Goal: Information Seeking & Learning: Learn about a topic

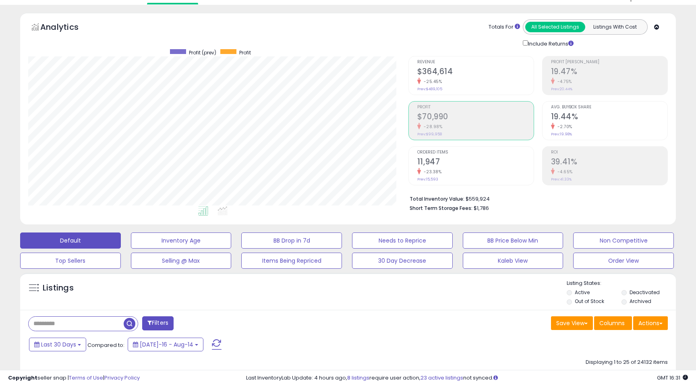
click at [57, 319] on input "text" at bounding box center [76, 324] width 95 height 14
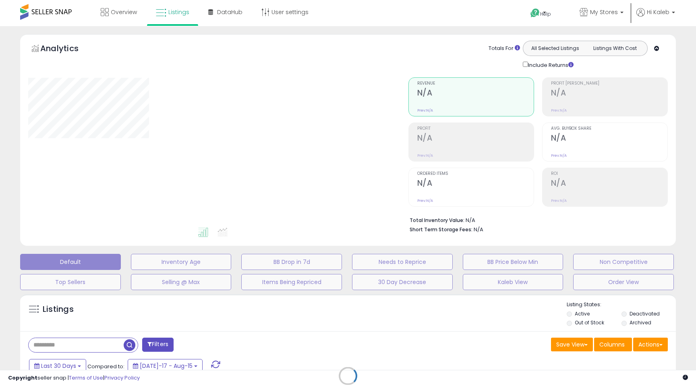
scroll to position [21, 0]
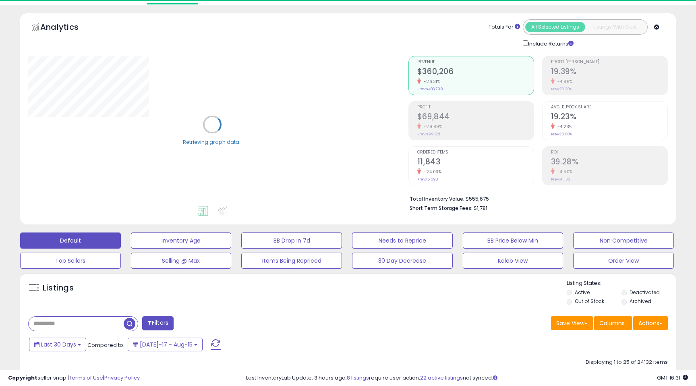
click at [103, 323] on input "text" at bounding box center [76, 324] width 95 height 14
click at [276, 328] on div "Filters" at bounding box center [185, 324] width 326 height 16
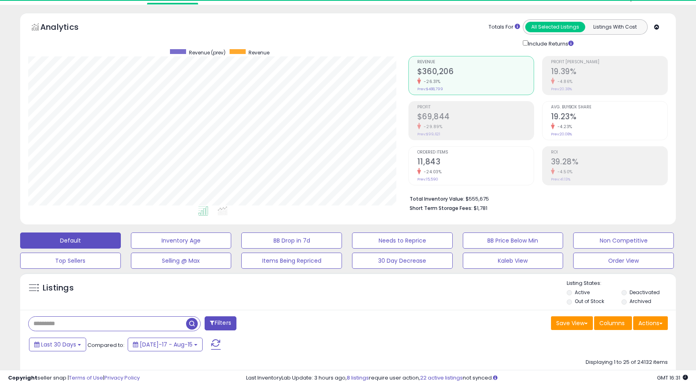
scroll to position [165, 380]
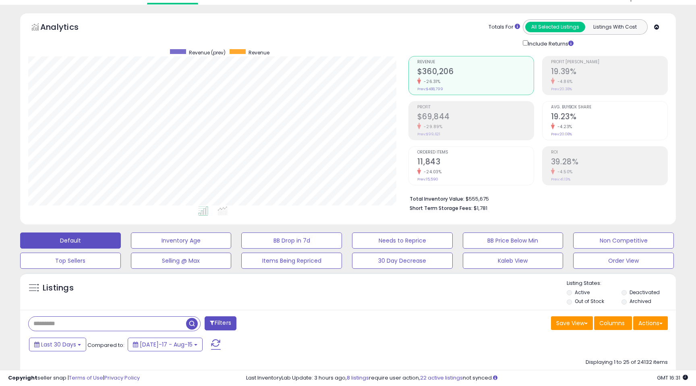
click at [440, 72] on h2 "$360,206" at bounding box center [475, 72] width 116 height 11
click at [409, 124] on li "Profit $69,844 -29.89% Prev: $99,621" at bounding box center [471, 120] width 126 height 39
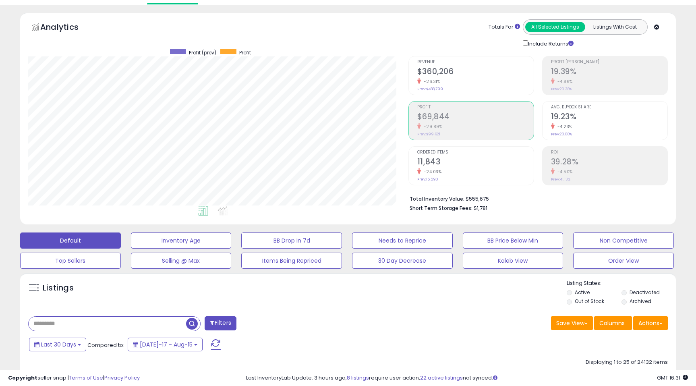
click at [429, 147] on div "Ordered Items 11,843 -24.03% Prev: 15,590" at bounding box center [475, 165] width 116 height 36
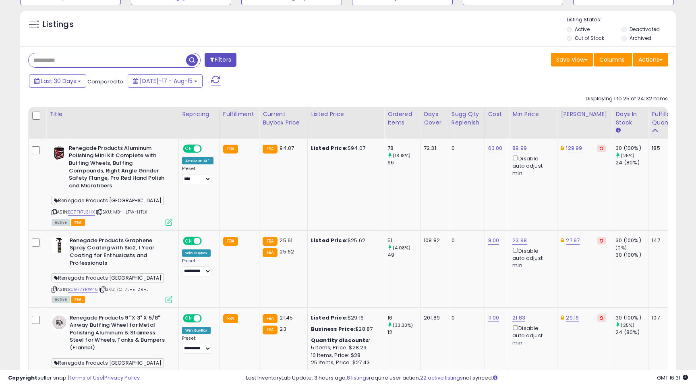
scroll to position [312, 0]
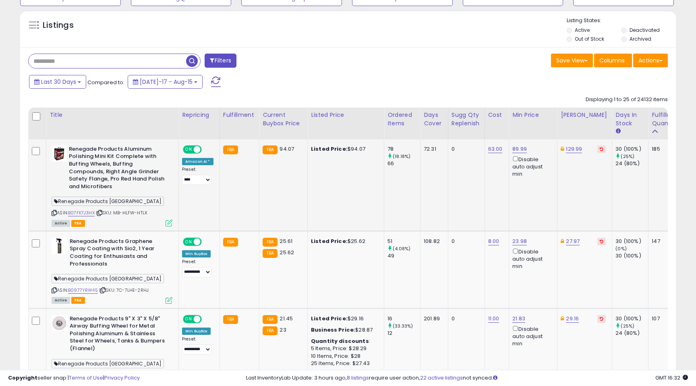
click at [168, 225] on icon at bounding box center [169, 222] width 7 height 7
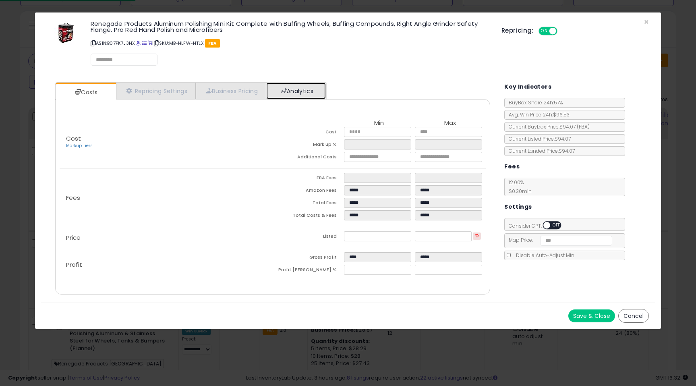
click at [309, 91] on link "Analytics" at bounding box center [296, 91] width 60 height 17
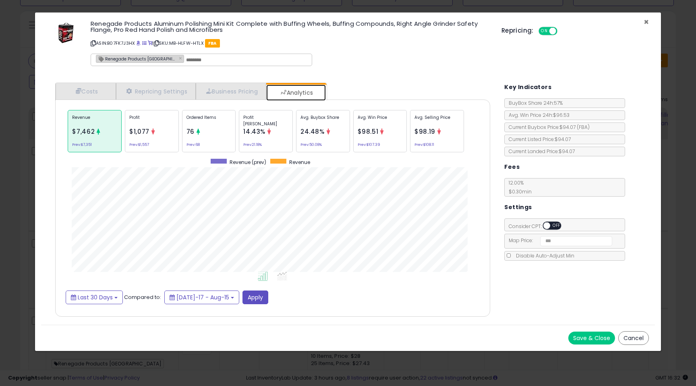
scroll to position [248, 451]
click at [647, 23] on span "×" at bounding box center [646, 22] width 5 height 12
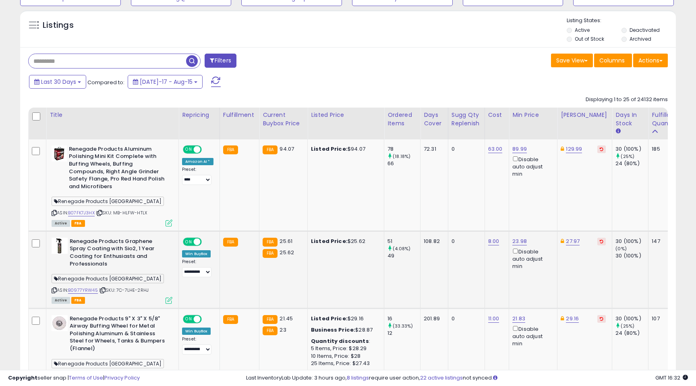
click at [168, 300] on icon at bounding box center [169, 300] width 7 height 7
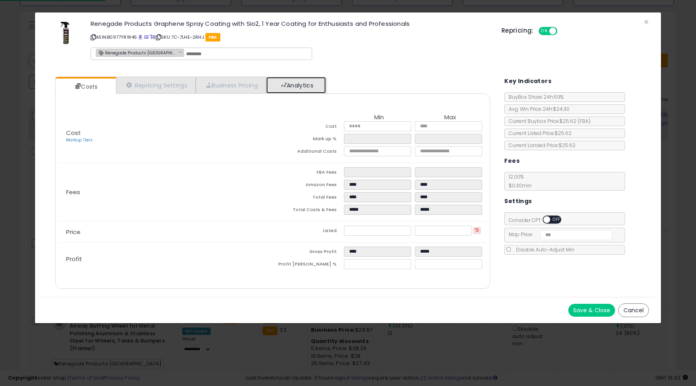
click at [308, 86] on link "Analytics" at bounding box center [296, 85] width 60 height 17
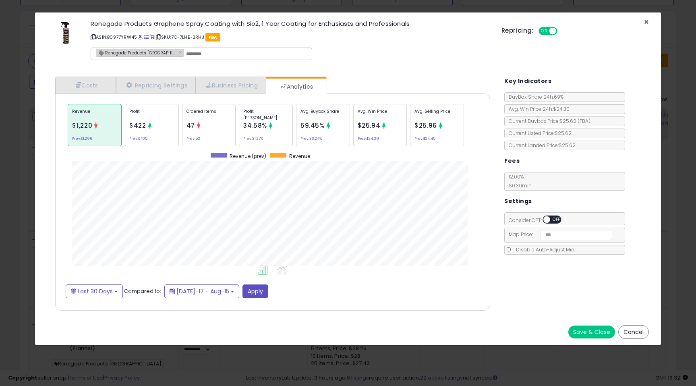
click at [647, 21] on span "×" at bounding box center [646, 22] width 5 height 12
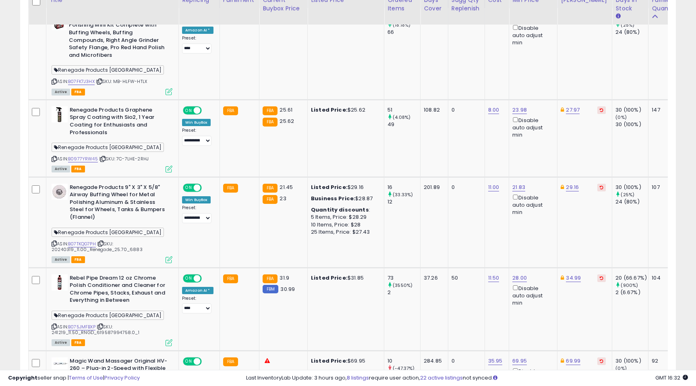
scroll to position [453, 0]
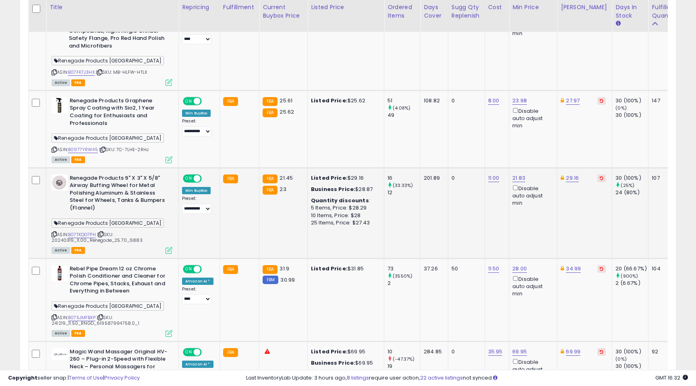
click at [166, 248] on icon at bounding box center [169, 250] width 7 height 7
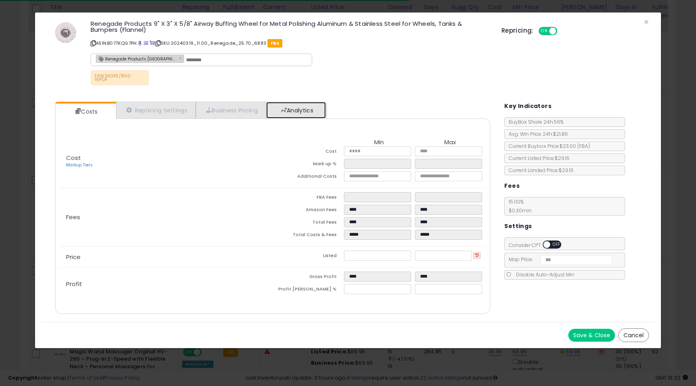
click at [297, 112] on link "Analytics" at bounding box center [296, 110] width 60 height 17
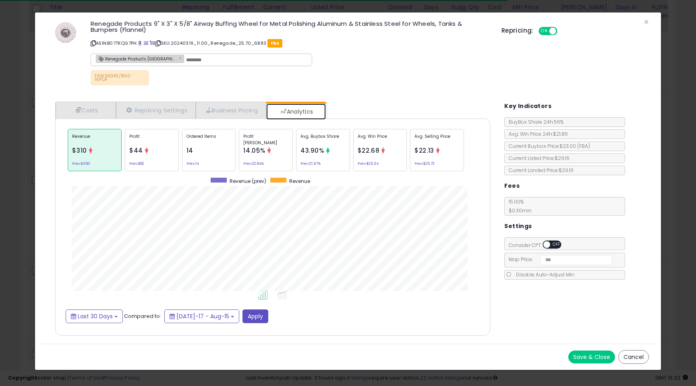
scroll to position [248, 451]
click at [645, 21] on span "×" at bounding box center [646, 22] width 5 height 12
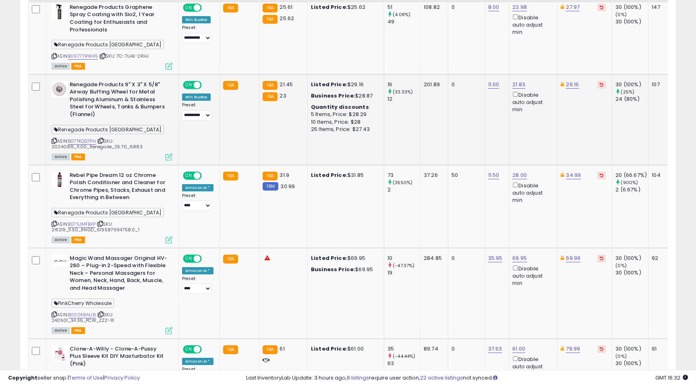
scroll to position [548, 0]
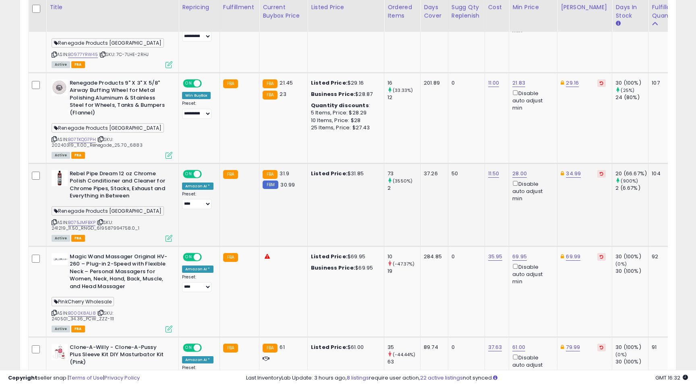
click at [168, 239] on icon at bounding box center [169, 238] width 7 height 7
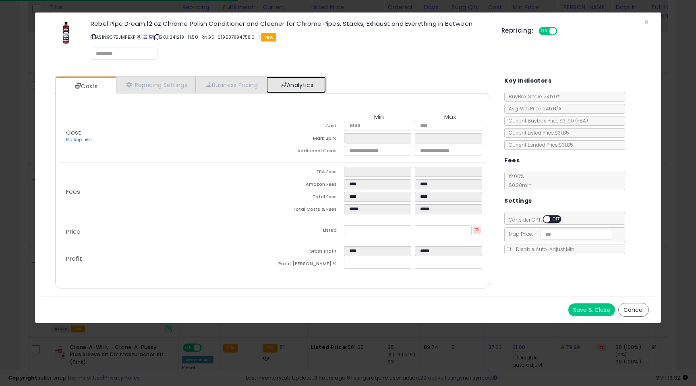
click at [313, 78] on link "Analytics" at bounding box center [296, 85] width 60 height 17
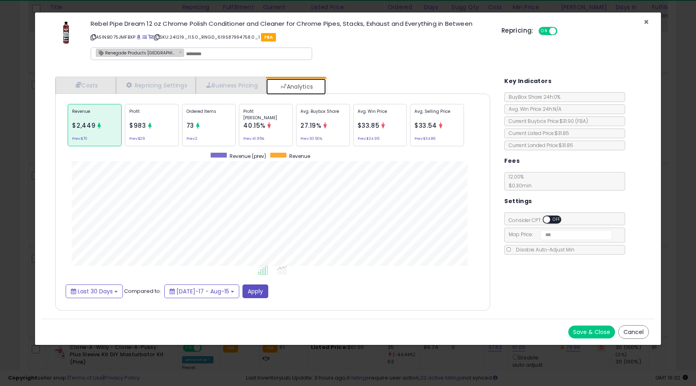
scroll to position [248, 451]
click at [644, 23] on span "×" at bounding box center [646, 22] width 5 height 12
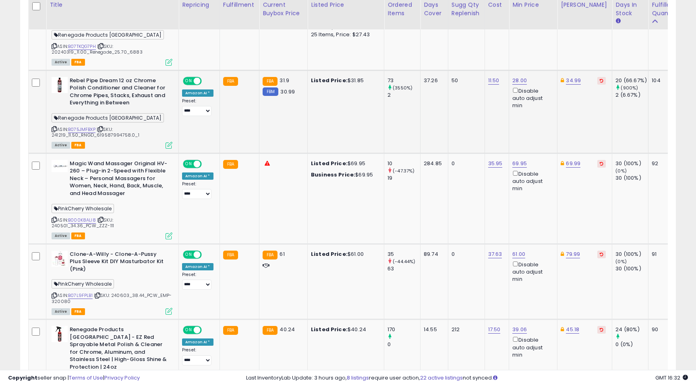
scroll to position [646, 0]
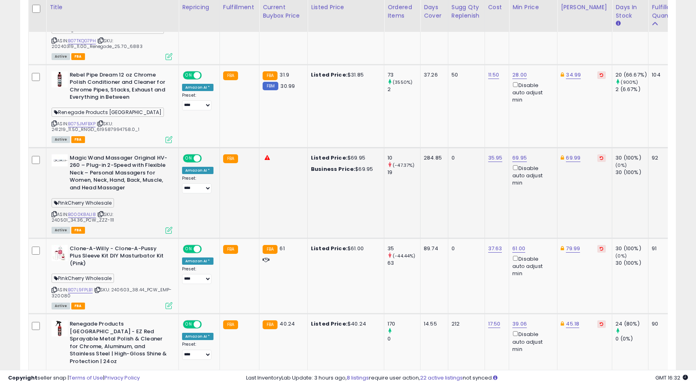
click at [166, 229] on icon at bounding box center [169, 230] width 7 height 7
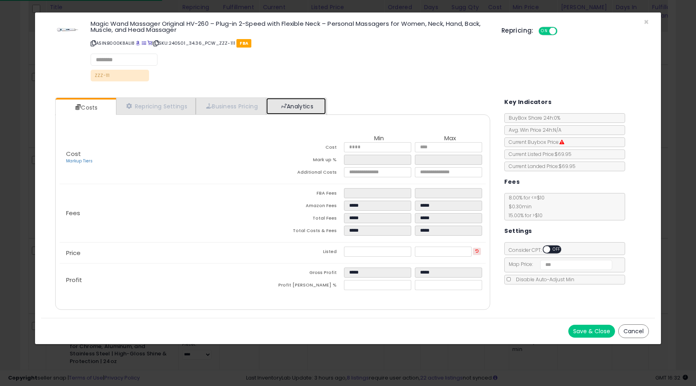
click at [313, 109] on link "Analytics" at bounding box center [296, 106] width 60 height 17
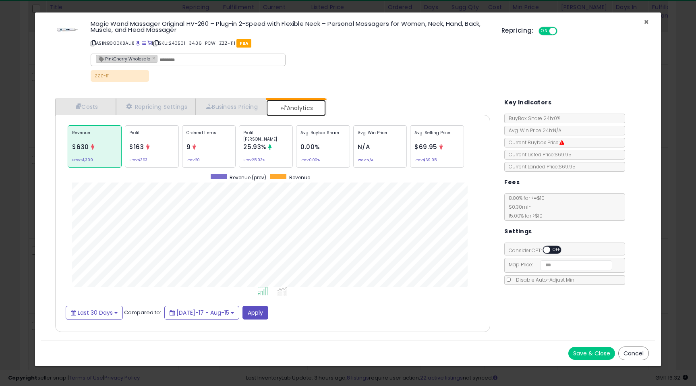
scroll to position [248, 451]
click at [647, 21] on span "×" at bounding box center [646, 22] width 5 height 12
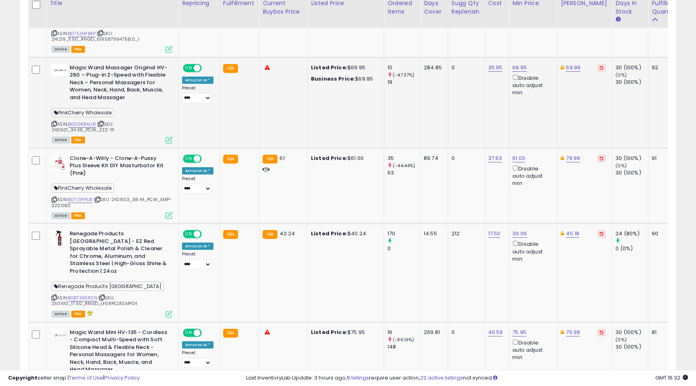
scroll to position [739, 0]
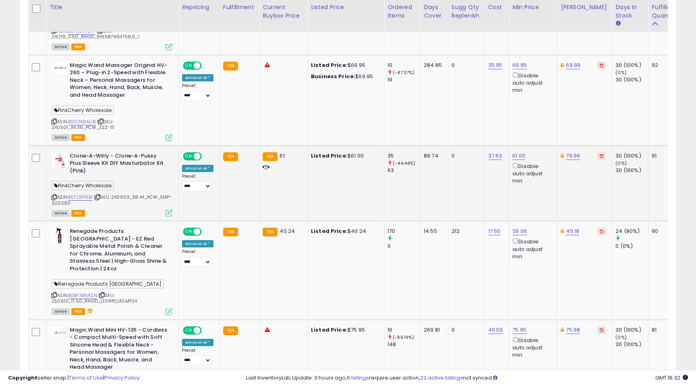
click at [166, 213] on icon at bounding box center [169, 212] width 7 height 7
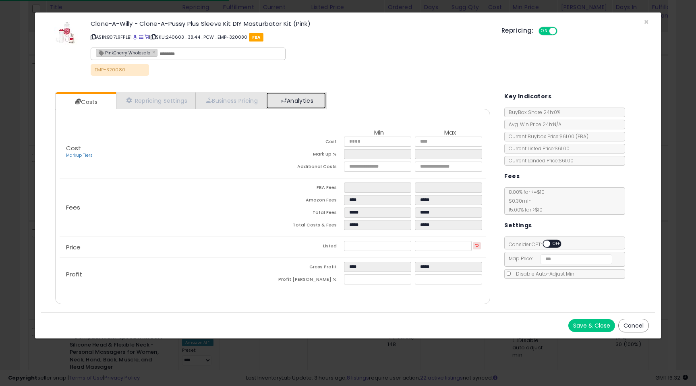
click at [300, 100] on link "Analytics" at bounding box center [296, 100] width 60 height 17
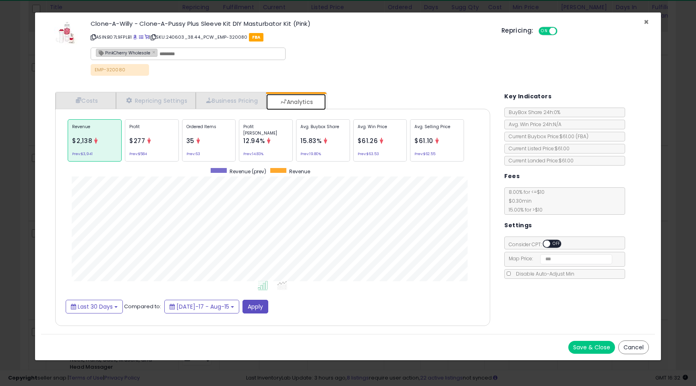
scroll to position [248, 451]
click at [646, 20] on span "×" at bounding box center [646, 22] width 5 height 12
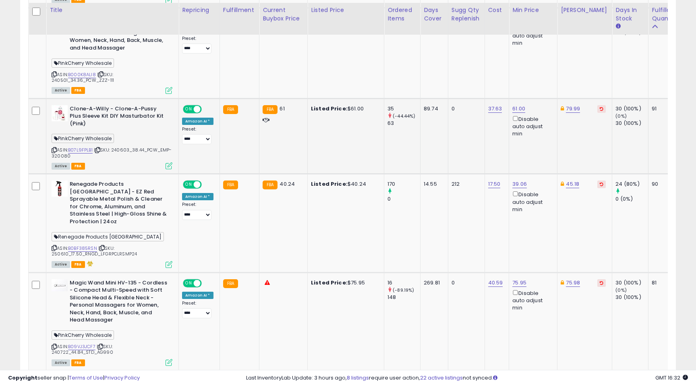
scroll to position [790, 0]
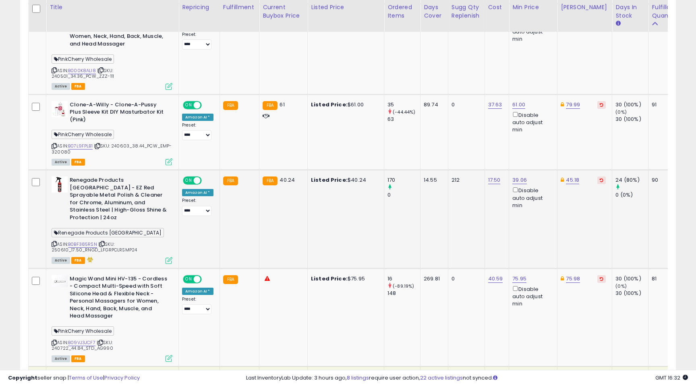
click at [168, 257] on icon at bounding box center [169, 260] width 7 height 7
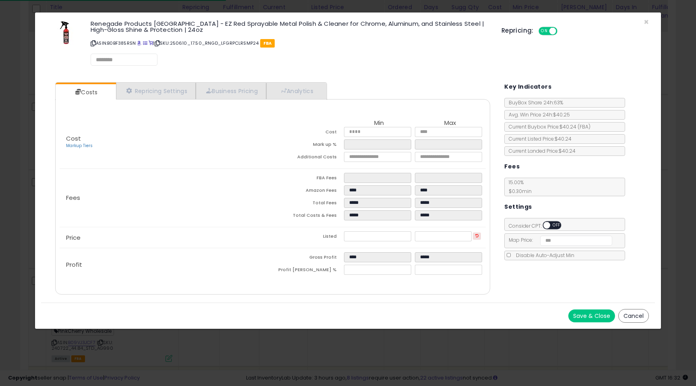
click at [296, 100] on div "Cost Markup Tiers Min Max Cost ***** ***** Mark up % ***** ***** Additional Cos…" at bounding box center [272, 196] width 435 height 195
click at [297, 92] on link "Analytics" at bounding box center [296, 91] width 60 height 17
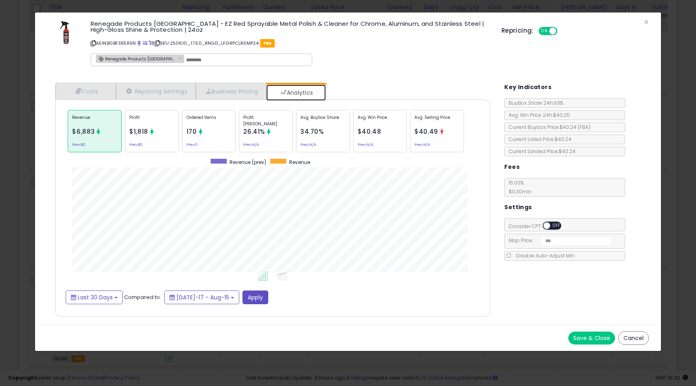
scroll to position [248, 451]
click at [647, 19] on span "×" at bounding box center [646, 22] width 5 height 12
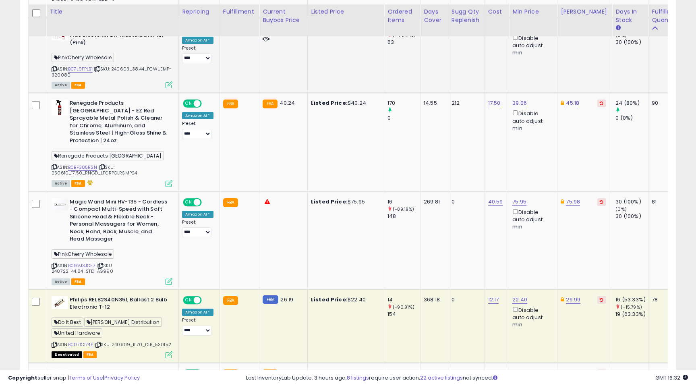
scroll to position [0, 0]
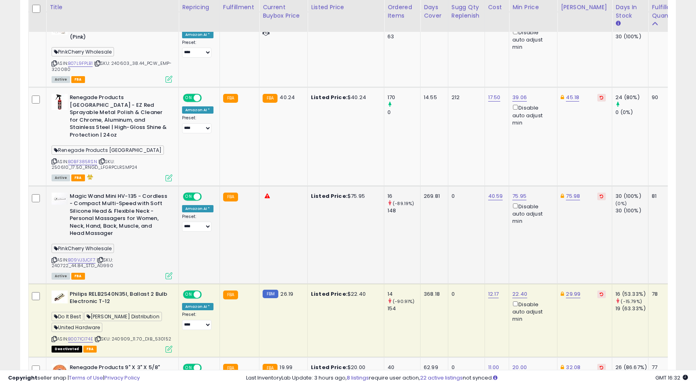
click at [169, 272] on icon at bounding box center [169, 275] width 7 height 7
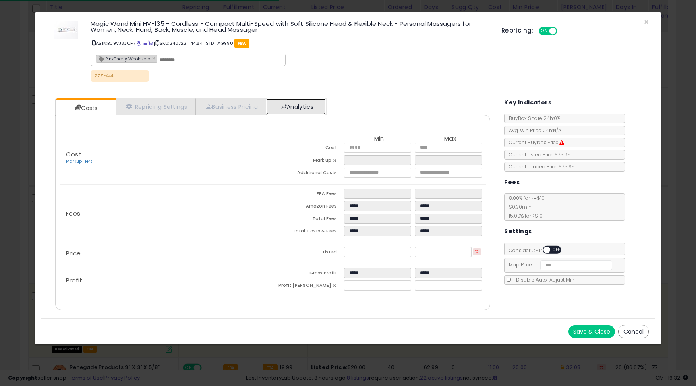
click at [288, 110] on link "Analytics" at bounding box center [296, 106] width 60 height 17
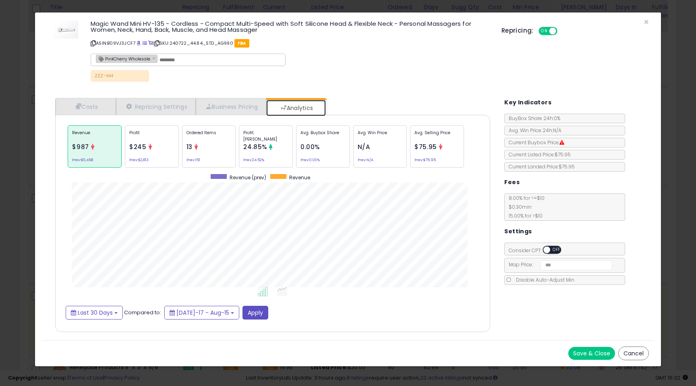
scroll to position [248, 451]
click at [204, 148] on div "Ordered Items 13 Prev: 151" at bounding box center [209, 146] width 54 height 42
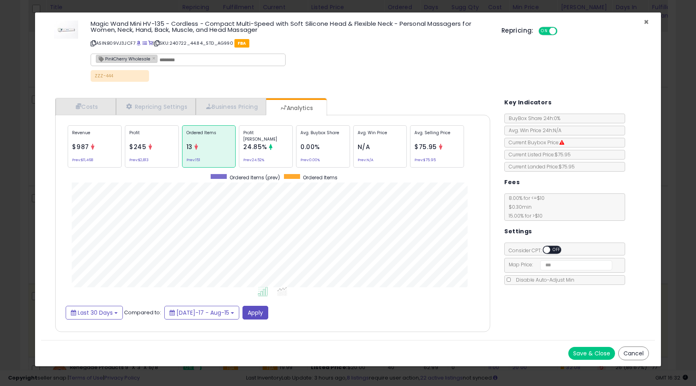
click at [645, 20] on span "×" at bounding box center [646, 22] width 5 height 12
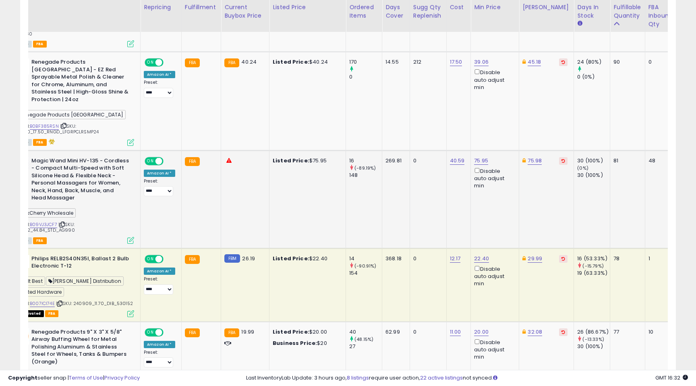
scroll to position [0, 68]
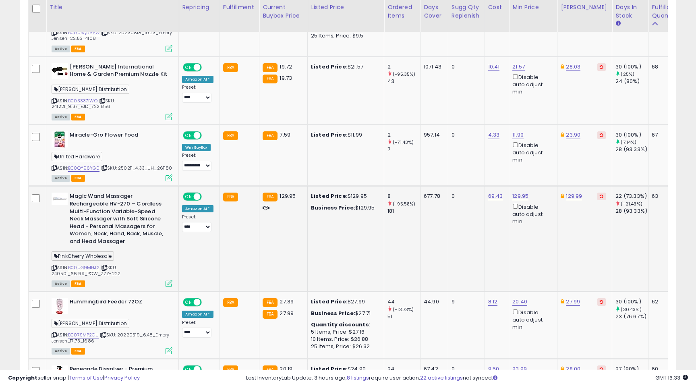
click at [170, 280] on icon at bounding box center [169, 283] width 7 height 7
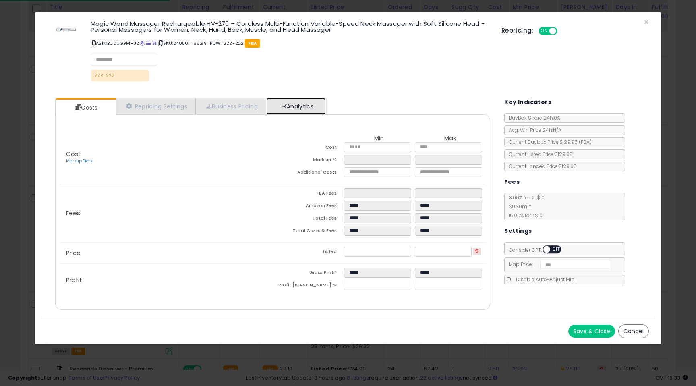
click at [300, 114] on link "Analytics" at bounding box center [296, 106] width 60 height 17
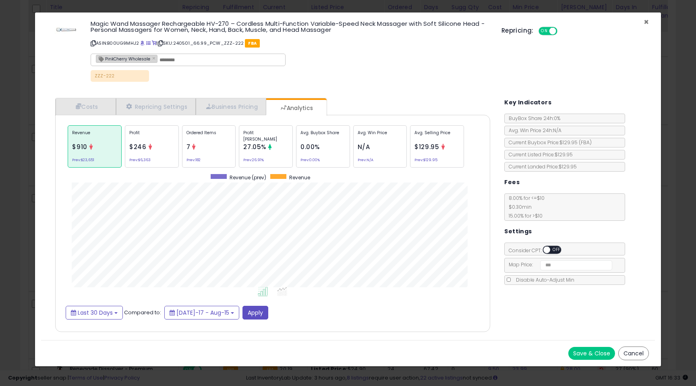
click at [646, 21] on span "×" at bounding box center [646, 22] width 5 height 12
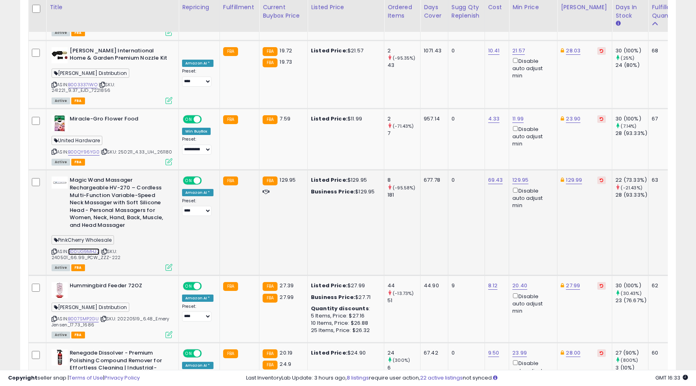
click at [75, 248] on link "B00UG9MHJ2" at bounding box center [83, 251] width 31 height 7
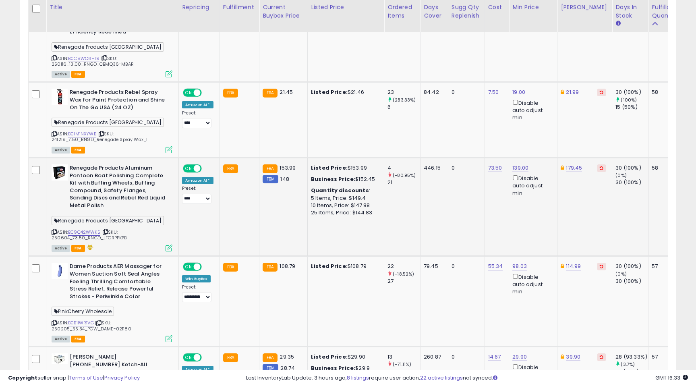
click at [168, 244] on icon at bounding box center [169, 247] width 7 height 7
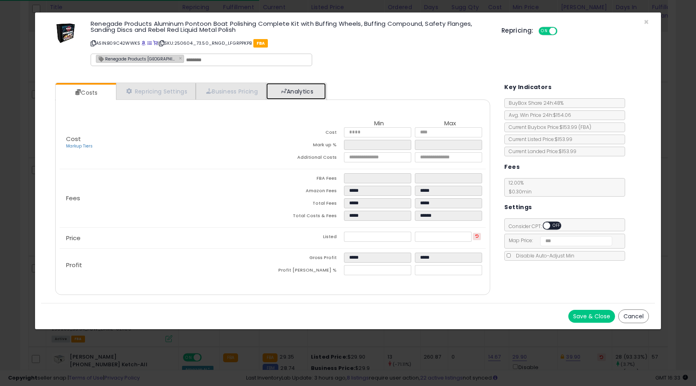
click at [281, 86] on link "Analytics" at bounding box center [296, 91] width 60 height 17
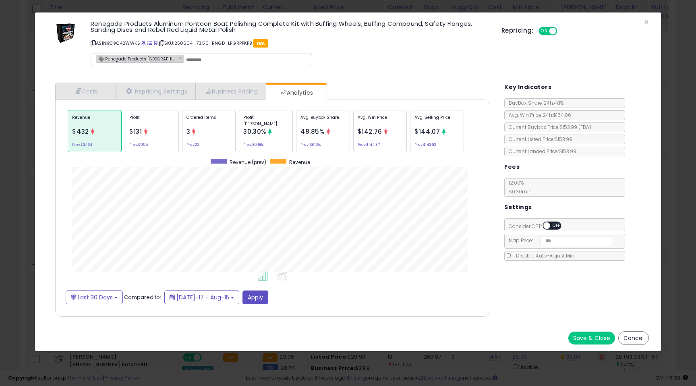
click at [218, 124] on p "Ordered Items" at bounding box center [208, 120] width 45 height 12
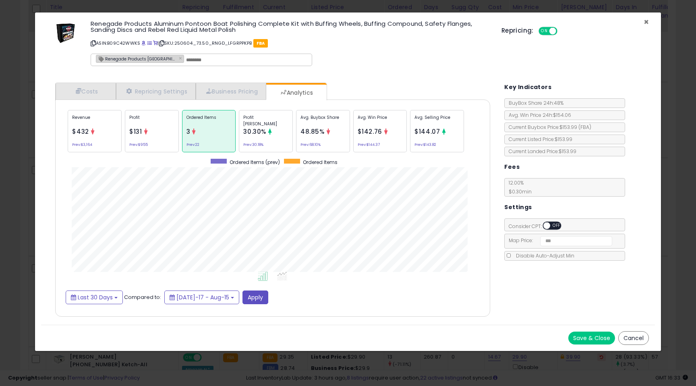
click at [645, 23] on span "×" at bounding box center [646, 22] width 5 height 12
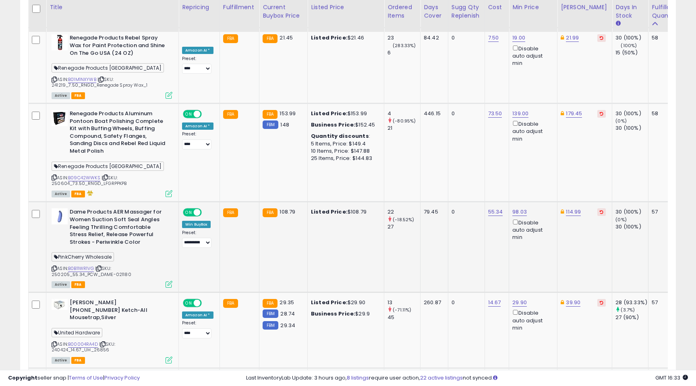
click at [172, 253] on td "Dame Products AER Massager for Women Suction Soft Seal Angles Feeling Thrilling…" at bounding box center [112, 247] width 132 height 91
click at [172, 281] on icon at bounding box center [169, 284] width 7 height 7
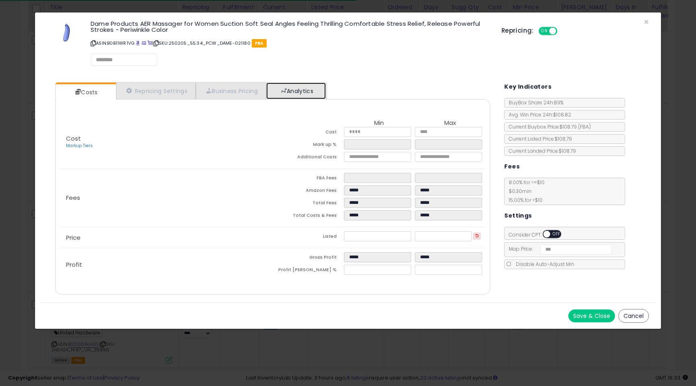
click at [308, 97] on link "Analytics" at bounding box center [296, 91] width 60 height 17
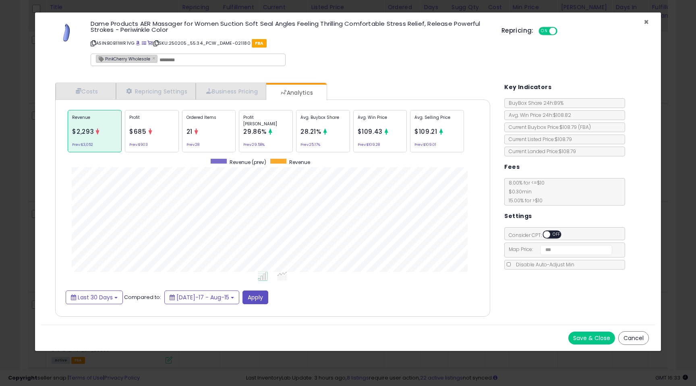
click at [644, 21] on span "×" at bounding box center [646, 22] width 5 height 12
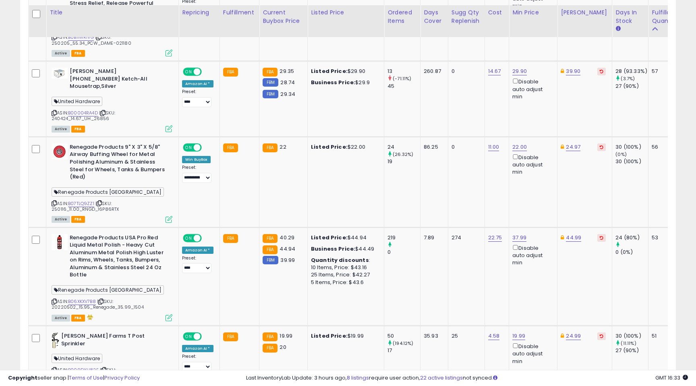
scroll to position [2187, 0]
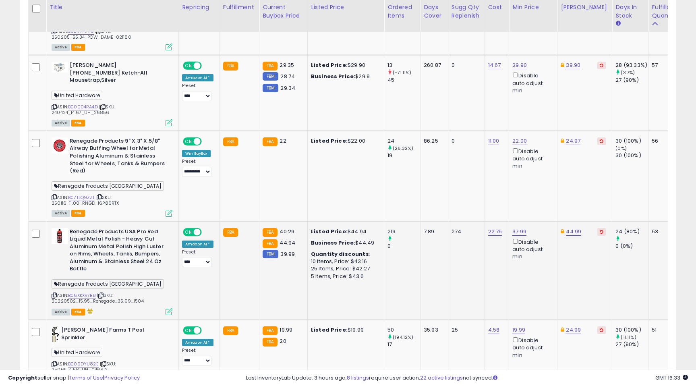
click at [171, 308] on icon at bounding box center [169, 311] width 7 height 7
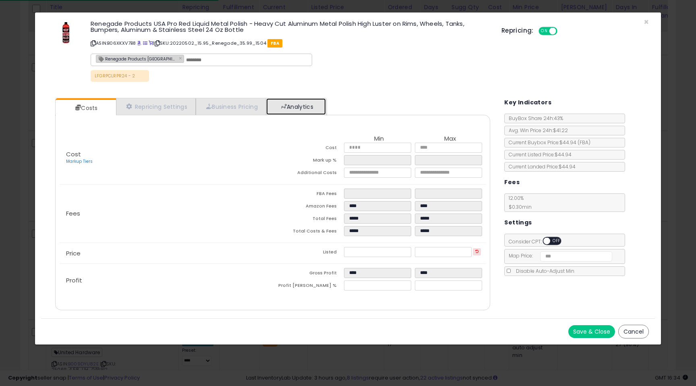
click at [283, 105] on link "Analytics" at bounding box center [296, 106] width 60 height 17
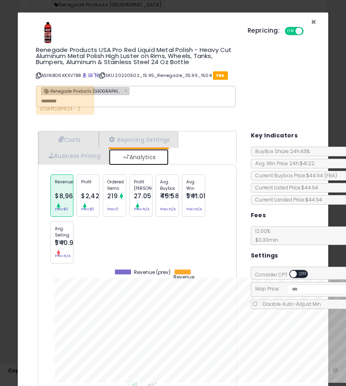
scroll to position [402385, 402257]
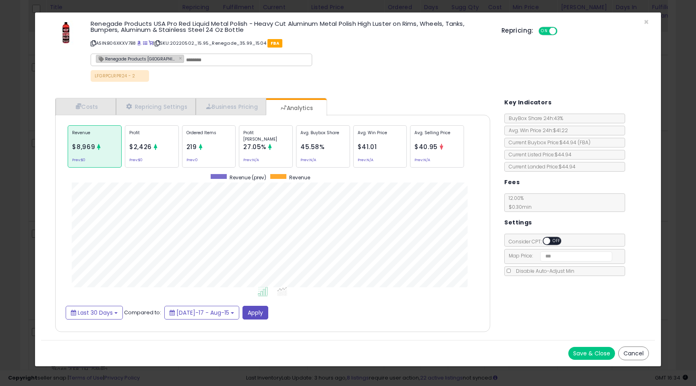
click at [221, 136] on p "Ordered Items" at bounding box center [208, 136] width 45 height 12
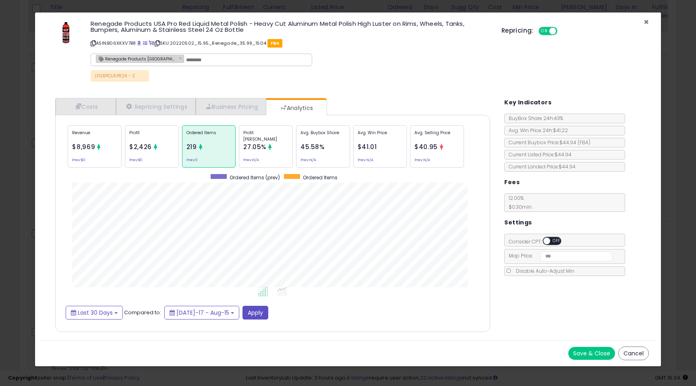
click at [646, 23] on span "×" at bounding box center [646, 22] width 5 height 12
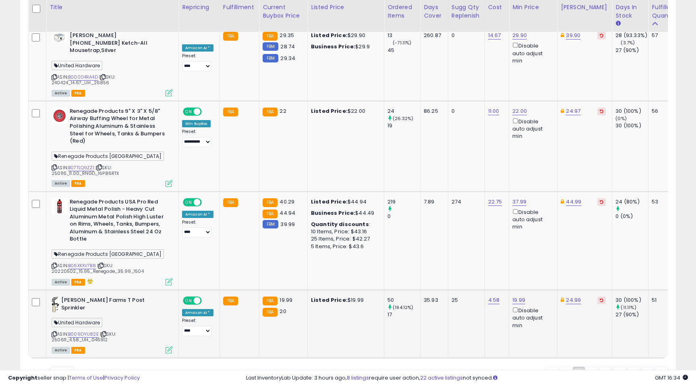
click at [167, 346] on icon at bounding box center [169, 349] width 7 height 7
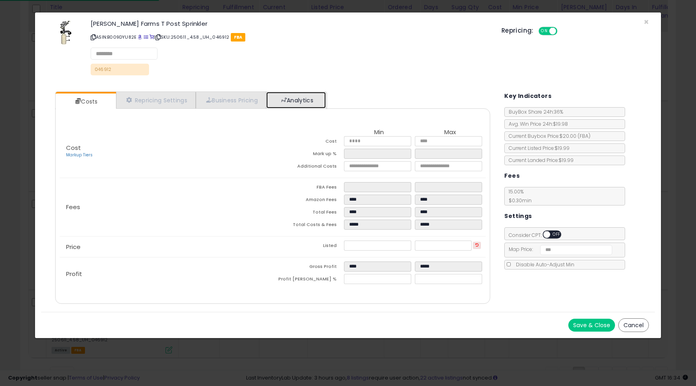
click at [298, 105] on link "Analytics" at bounding box center [296, 100] width 60 height 17
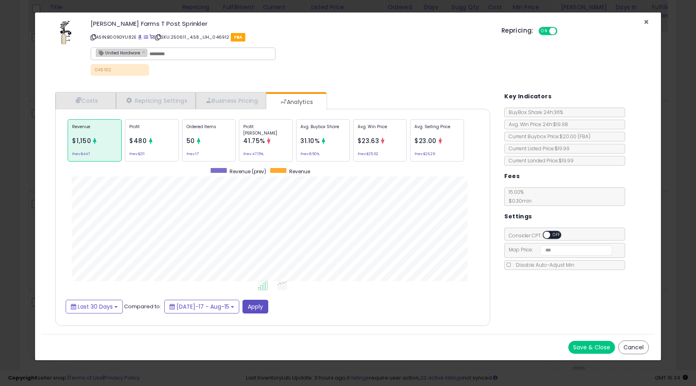
click at [648, 20] on span "×" at bounding box center [646, 22] width 5 height 12
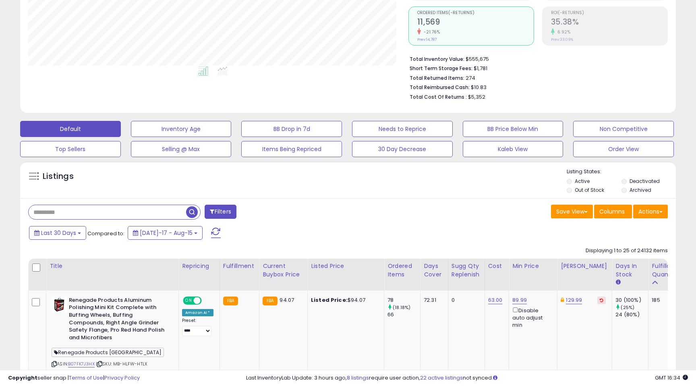
click at [71, 213] on input "text" at bounding box center [107, 212] width 157 height 14
type input "*******"
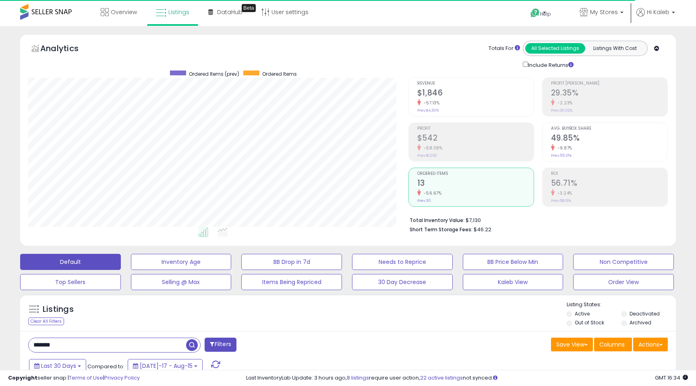
click at [428, 192] on small "-56.67%" at bounding box center [431, 193] width 21 height 6
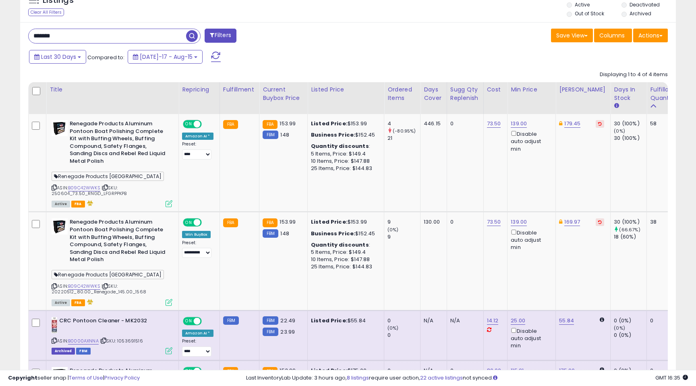
click at [93, 37] on input "*******" at bounding box center [107, 36] width 157 height 14
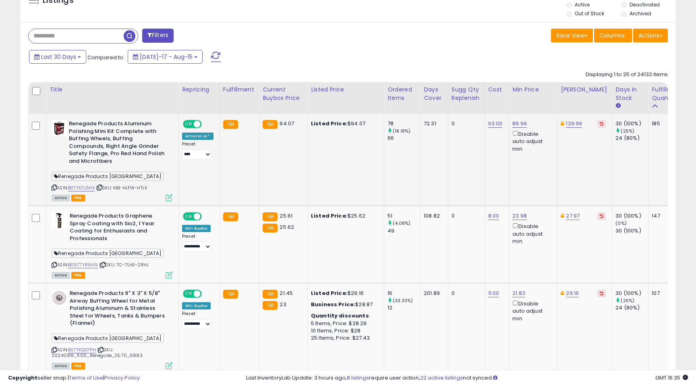
scroll to position [0, 65]
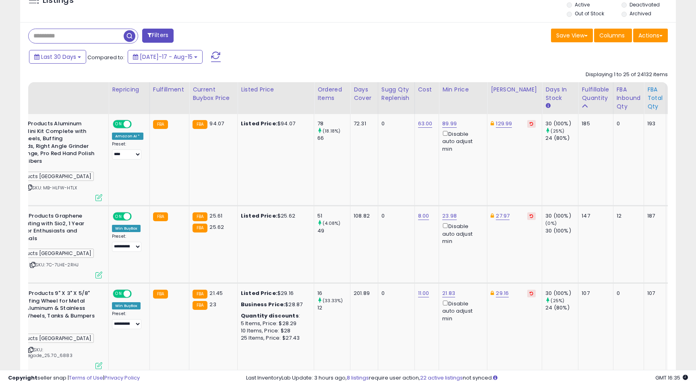
click at [647, 102] on div "FBA Total Qty" at bounding box center [654, 97] width 15 height 25
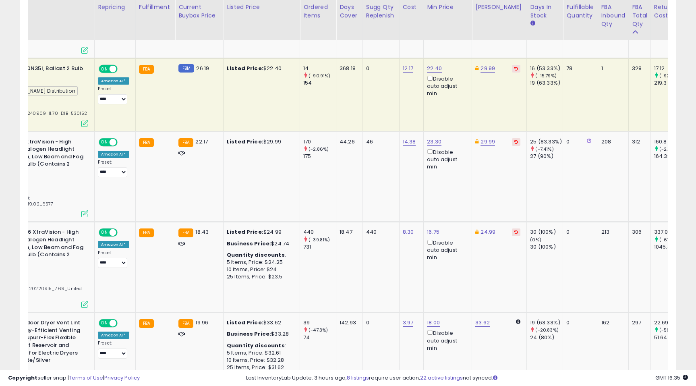
scroll to position [0, 12]
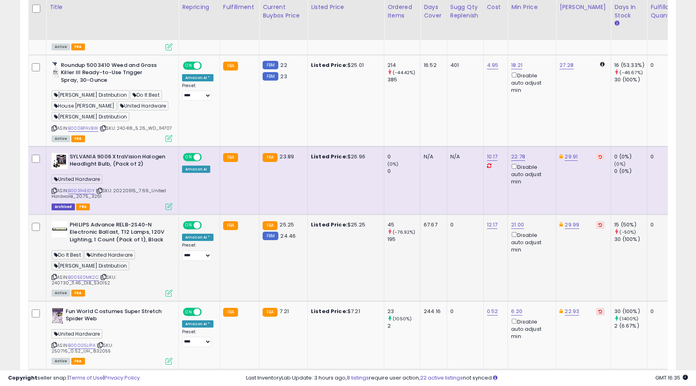
click at [170, 296] on icon at bounding box center [169, 293] width 7 height 7
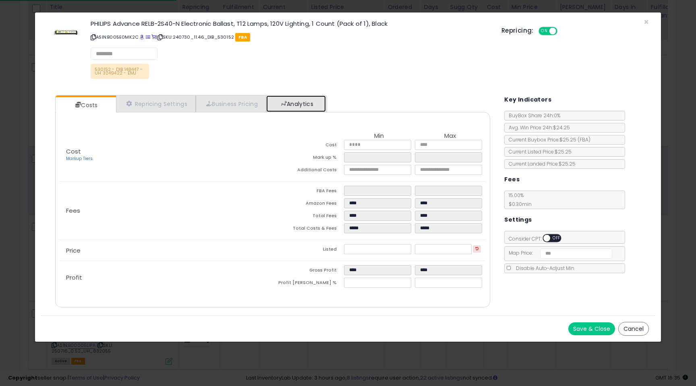
click at [303, 106] on link "Analytics" at bounding box center [296, 103] width 60 height 17
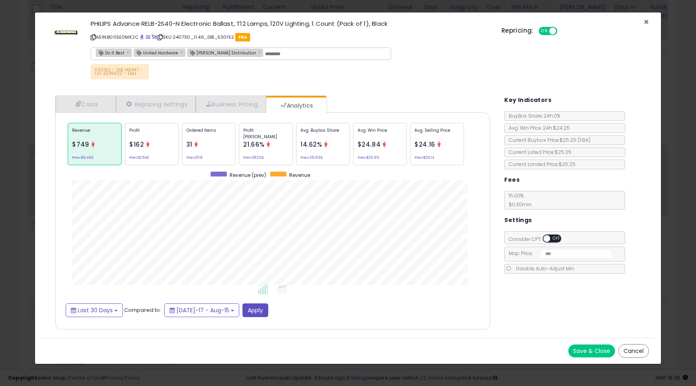
click at [647, 21] on span "×" at bounding box center [646, 22] width 5 height 12
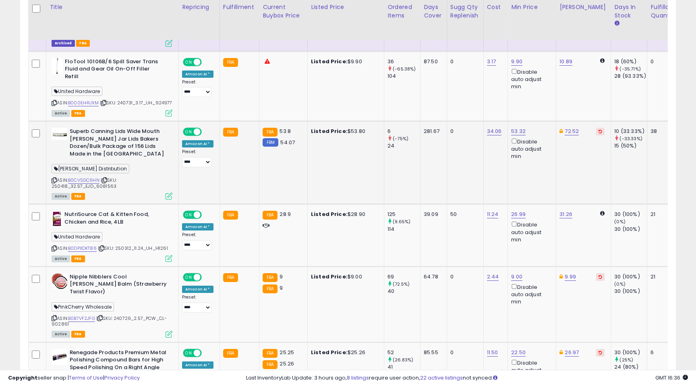
click at [169, 194] on icon at bounding box center [169, 195] width 7 height 7
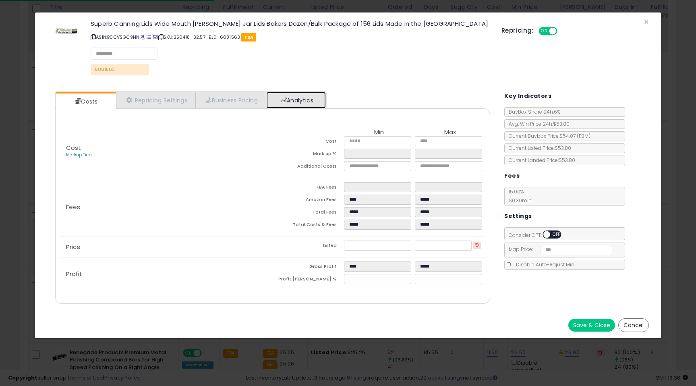
click at [306, 107] on link "Analytics" at bounding box center [296, 100] width 60 height 17
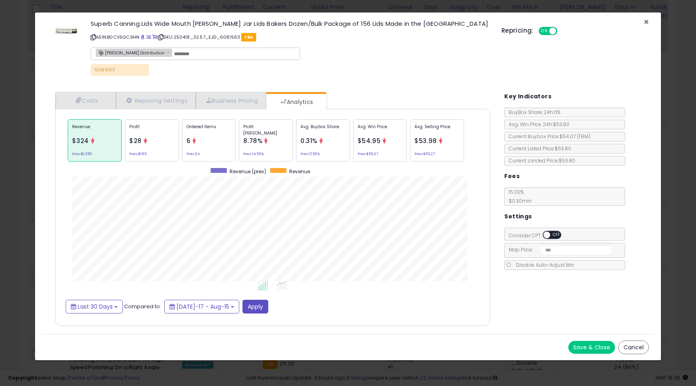
click at [648, 22] on span "×" at bounding box center [646, 22] width 5 height 12
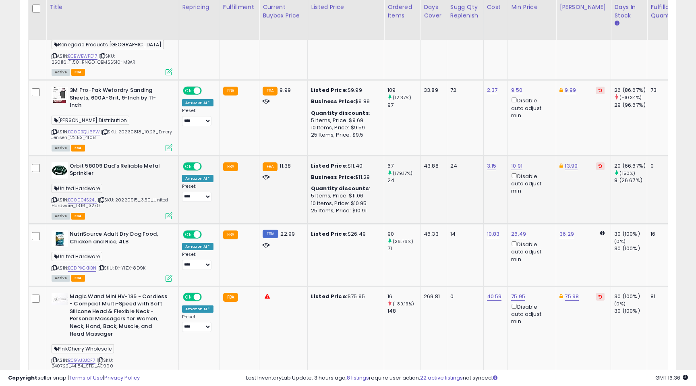
click at [169, 212] on icon at bounding box center [169, 215] width 7 height 7
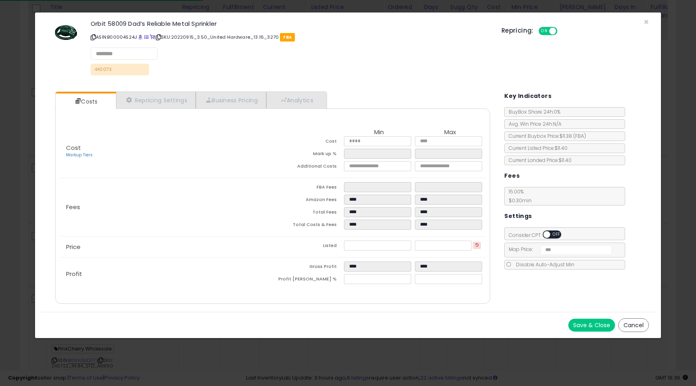
click at [291, 91] on div "Costs Repricing Settings Business Pricing Analytics Cost" at bounding box center [272, 198] width 451 height 226
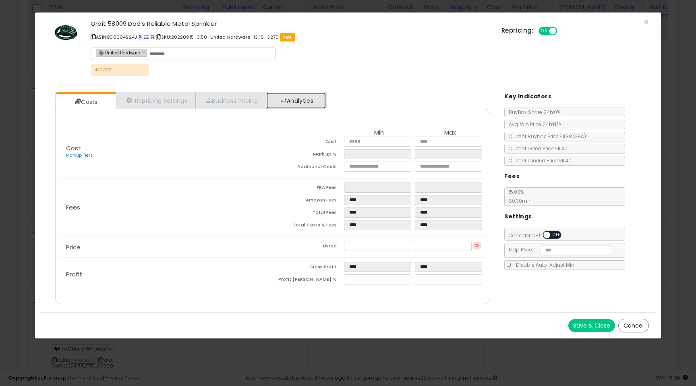
click at [302, 97] on link "Analytics" at bounding box center [296, 100] width 60 height 17
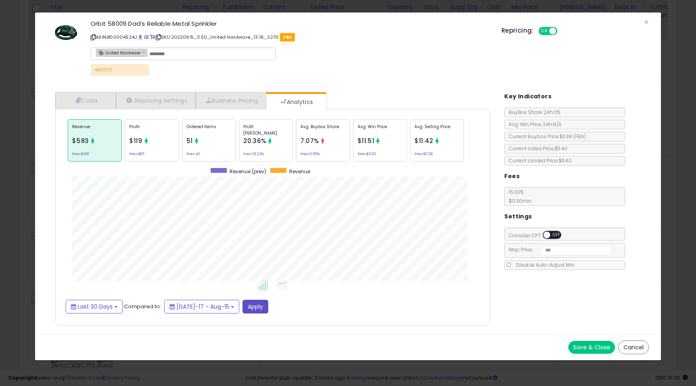
click at [187, 157] on div "Ordered Items 51 Prev: 40" at bounding box center [209, 140] width 54 height 42
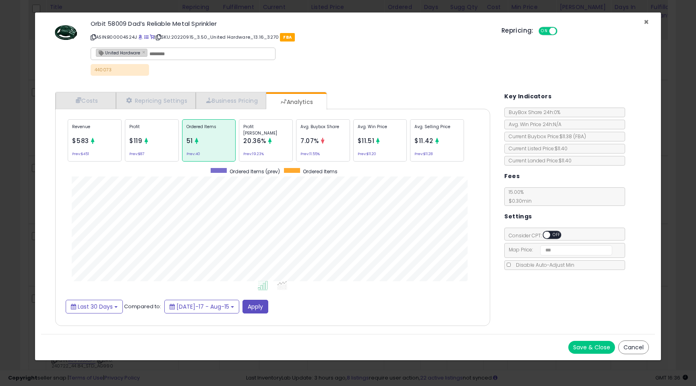
click at [648, 21] on span "×" at bounding box center [646, 22] width 5 height 12
